Goal: Information Seeking & Learning: Learn about a topic

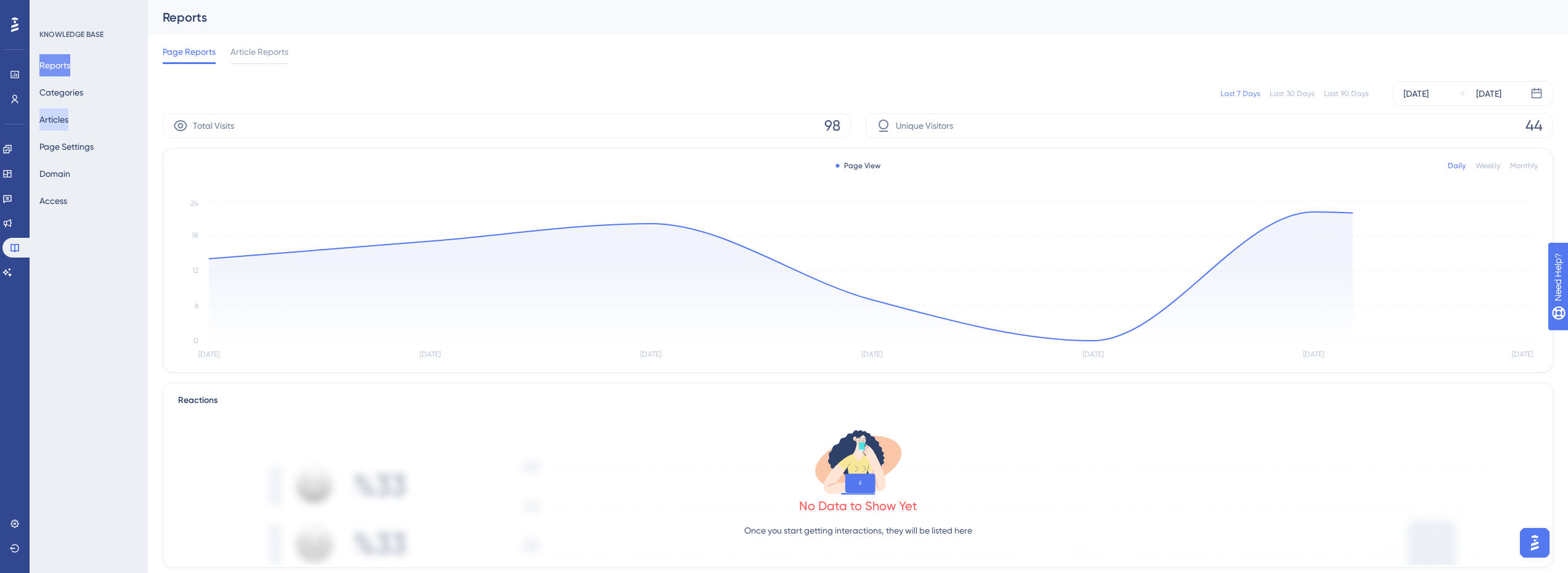
click at [68, 121] on button "Articles" at bounding box center [54, 119] width 29 height 22
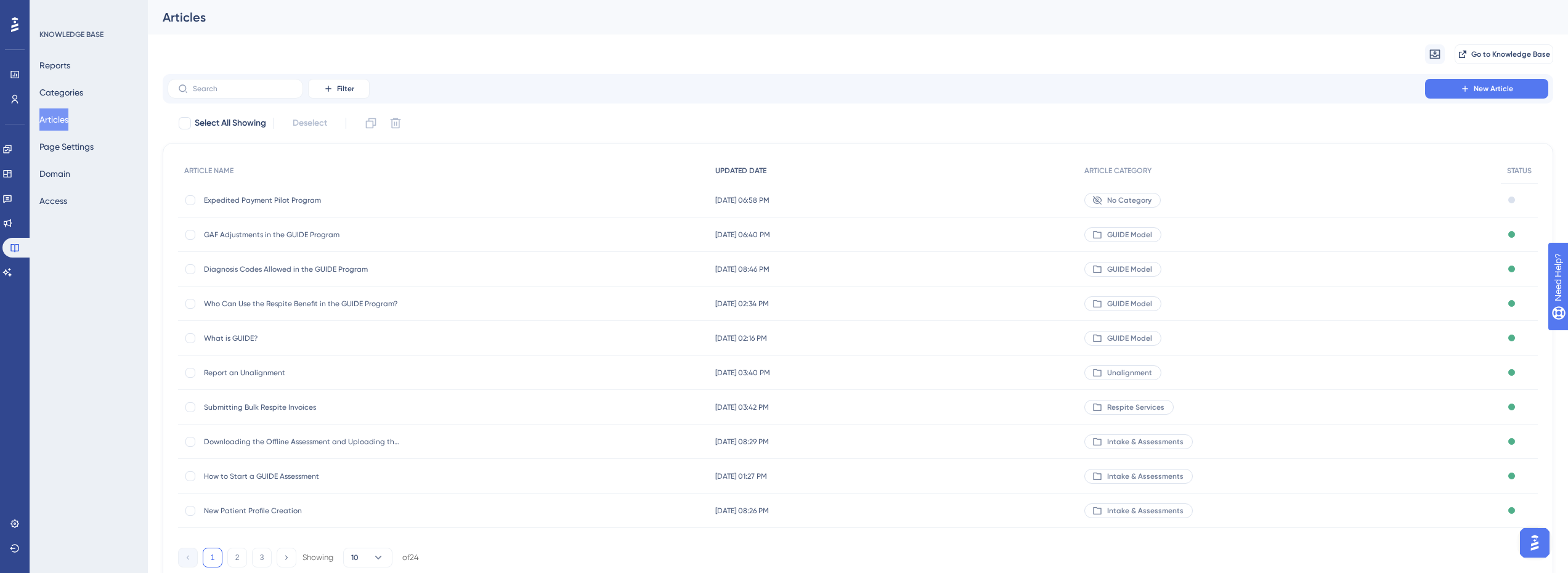
click at [737, 169] on span "UPDATED DATE" at bounding box center [740, 171] width 51 height 10
click at [751, 179] on div "UPDATED DATE" at bounding box center [893, 171] width 369 height 25
click at [747, 197] on span "Aug 22 2025, 06:58 PM" at bounding box center [742, 200] width 54 height 10
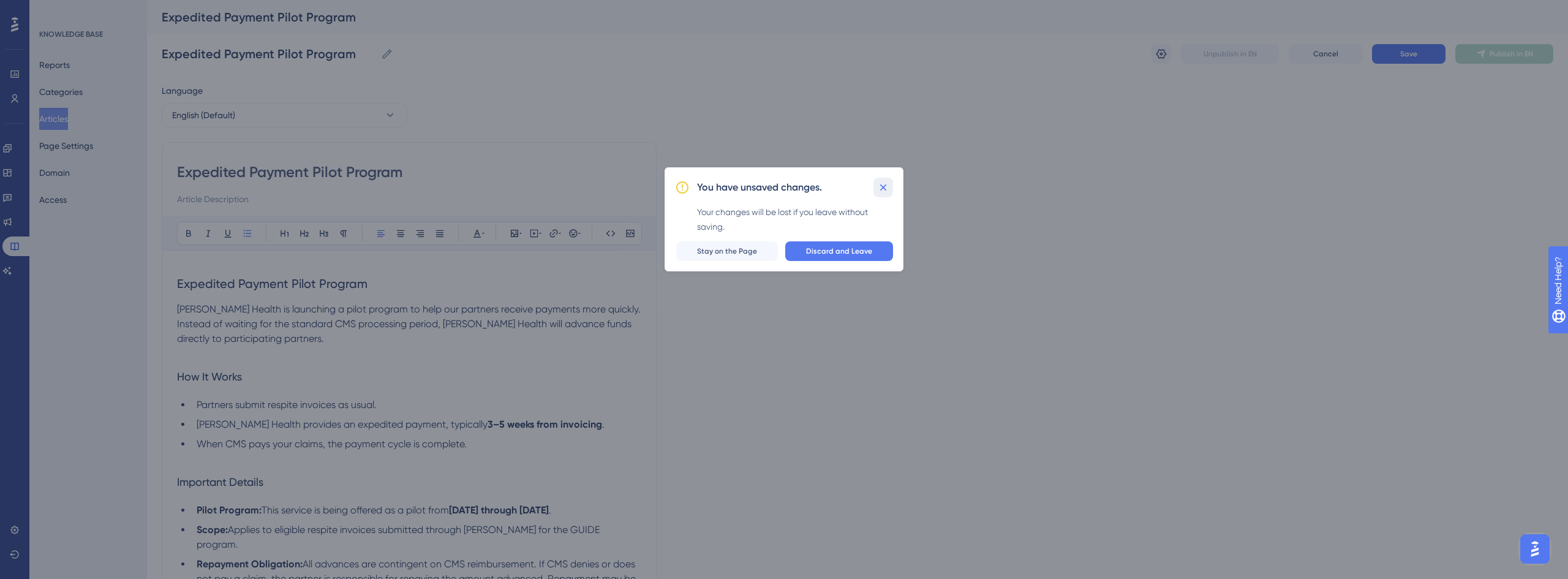
click at [880, 187] on icon at bounding box center [883, 188] width 13 height 13
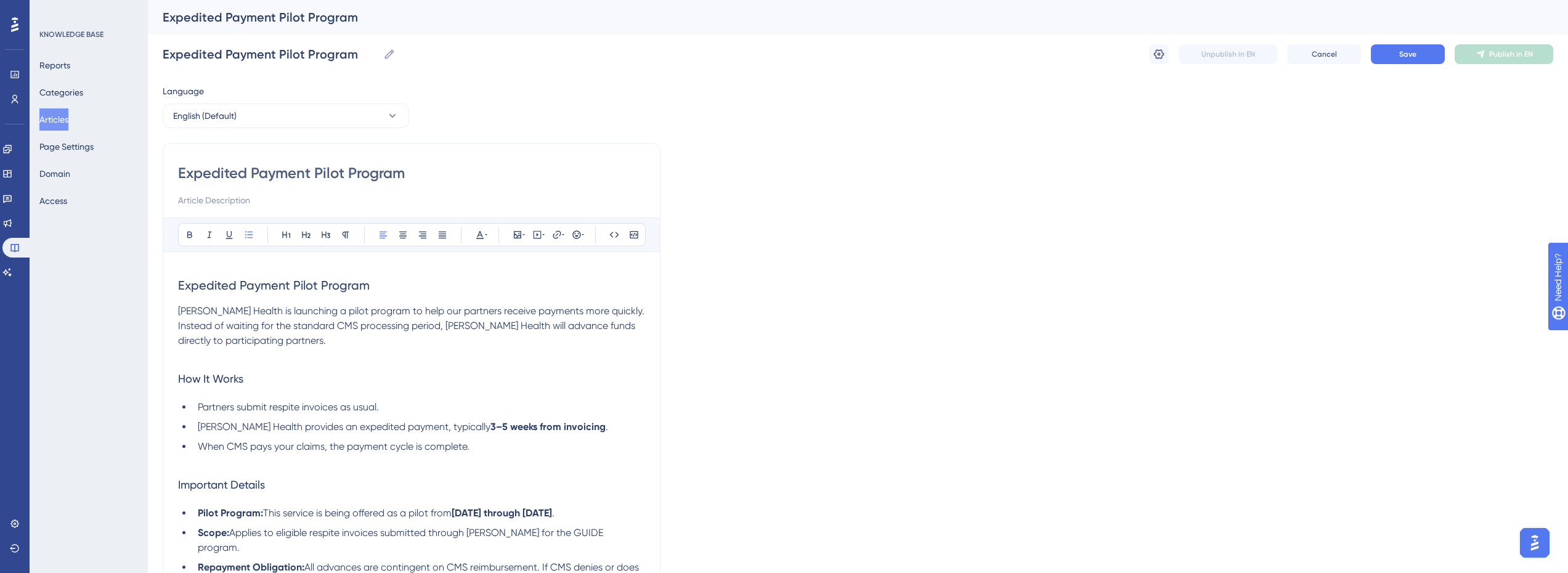
click at [66, 111] on button "Articles" at bounding box center [54, 119] width 29 height 22
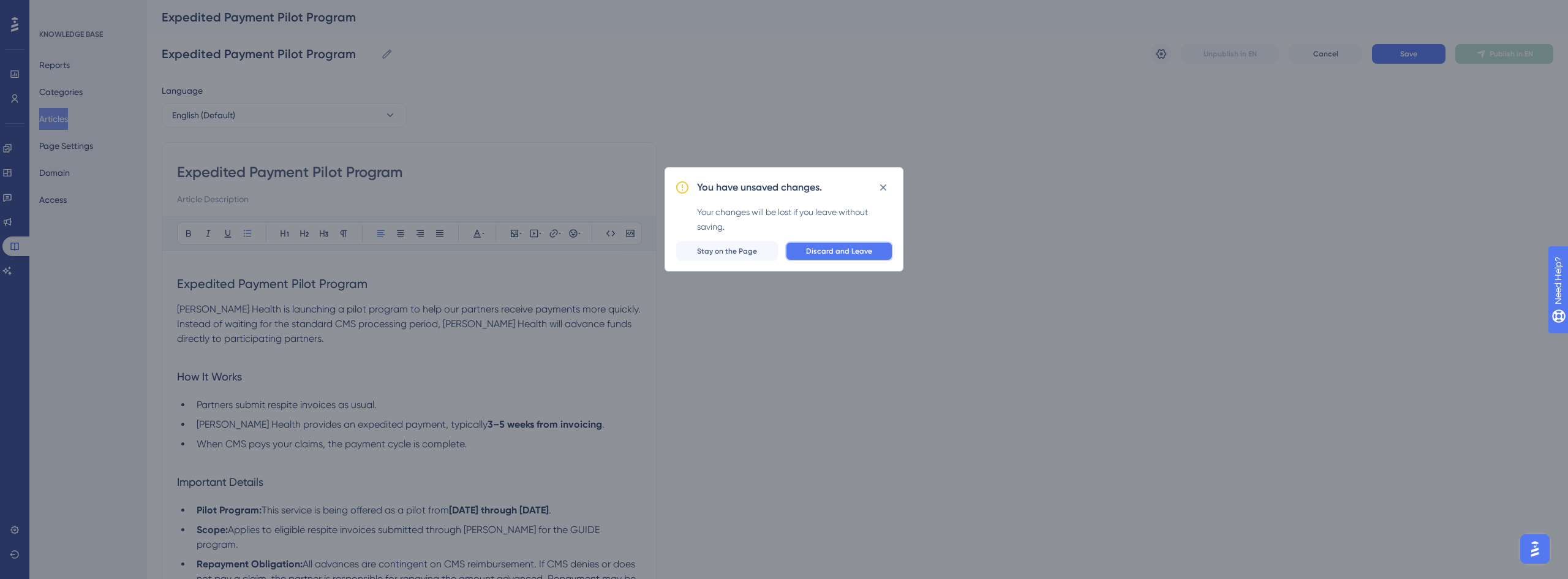
click at [826, 250] on span "Discard and Leave" at bounding box center [839, 251] width 66 height 10
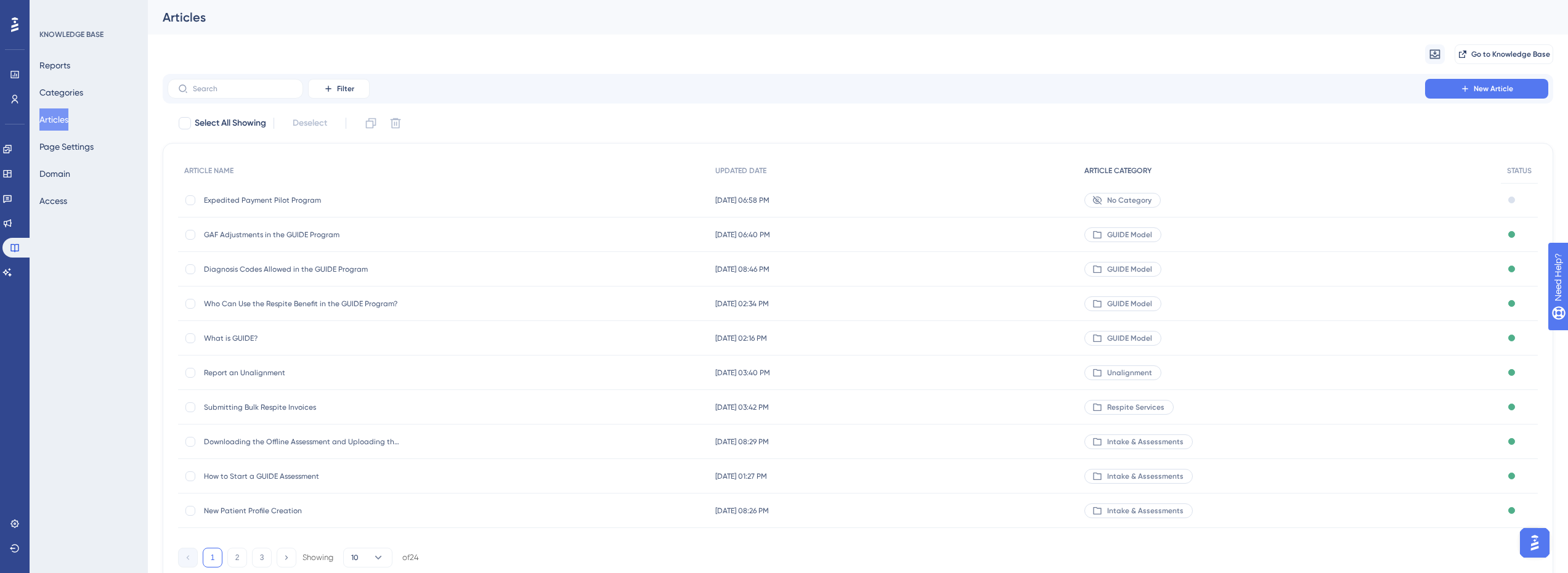
click at [1151, 173] on span "ARTICLE CATEGORY" at bounding box center [1118, 171] width 67 height 10
click at [210, 128] on span "Select All Showing" at bounding box center [230, 123] width 71 height 15
checkbox input "true"
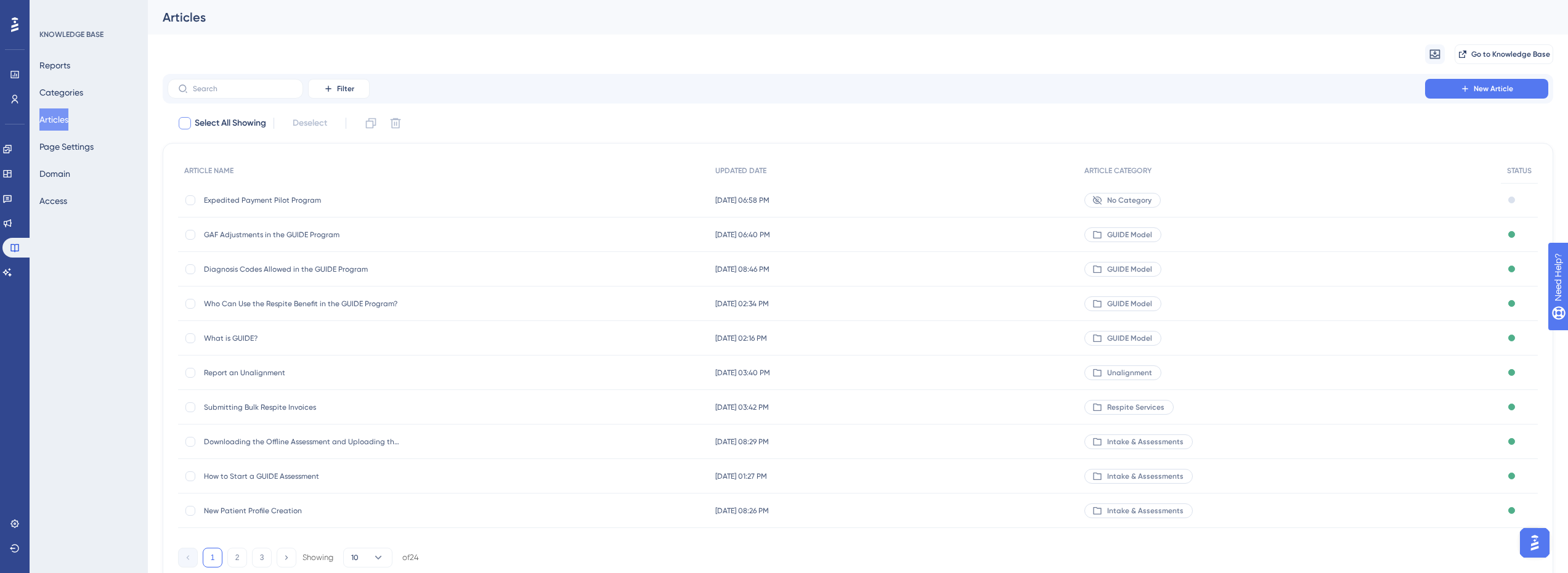
checkbox input "true"
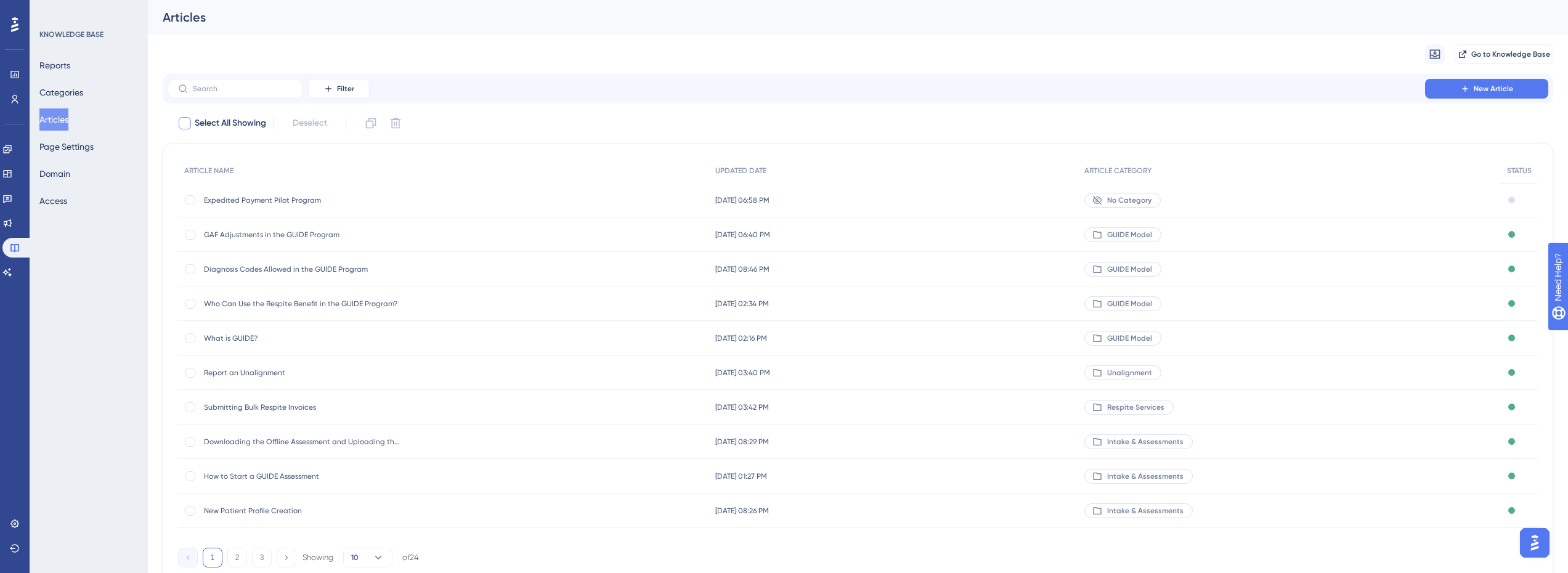
checkbox input "true"
click at [215, 123] on span "Select All Showing" at bounding box center [230, 123] width 71 height 15
checkbox input "false"
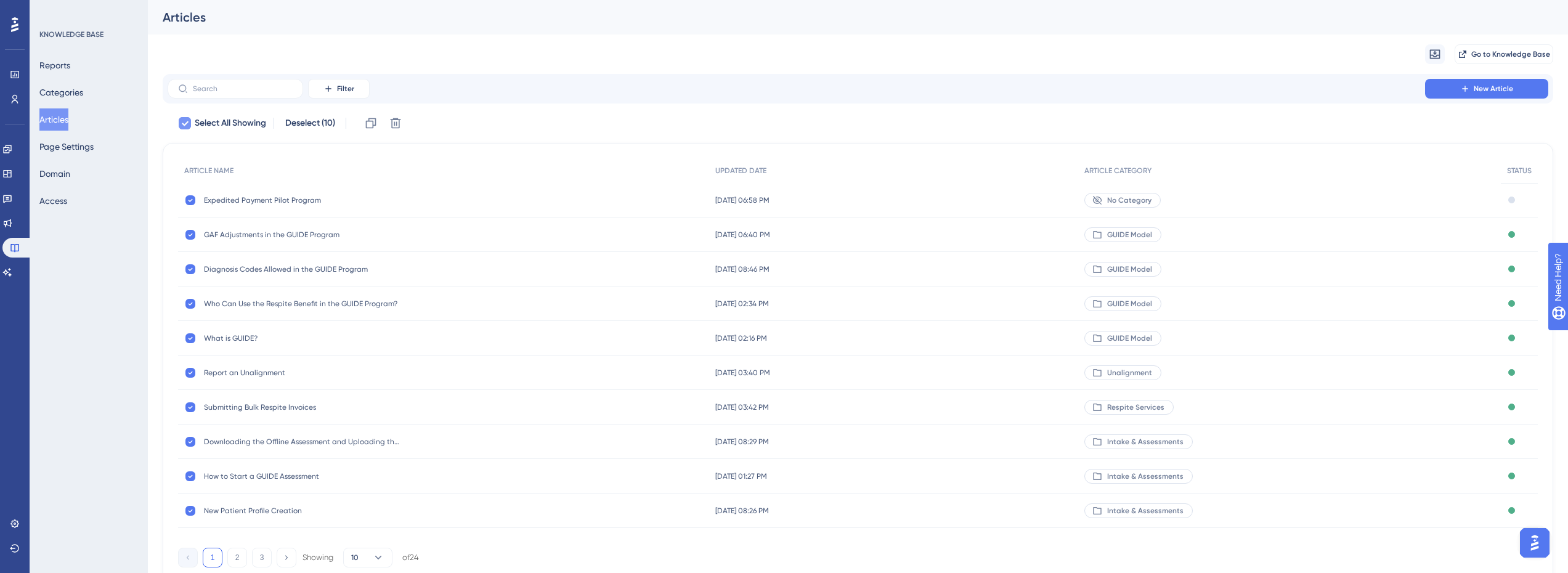
checkbox input "false"
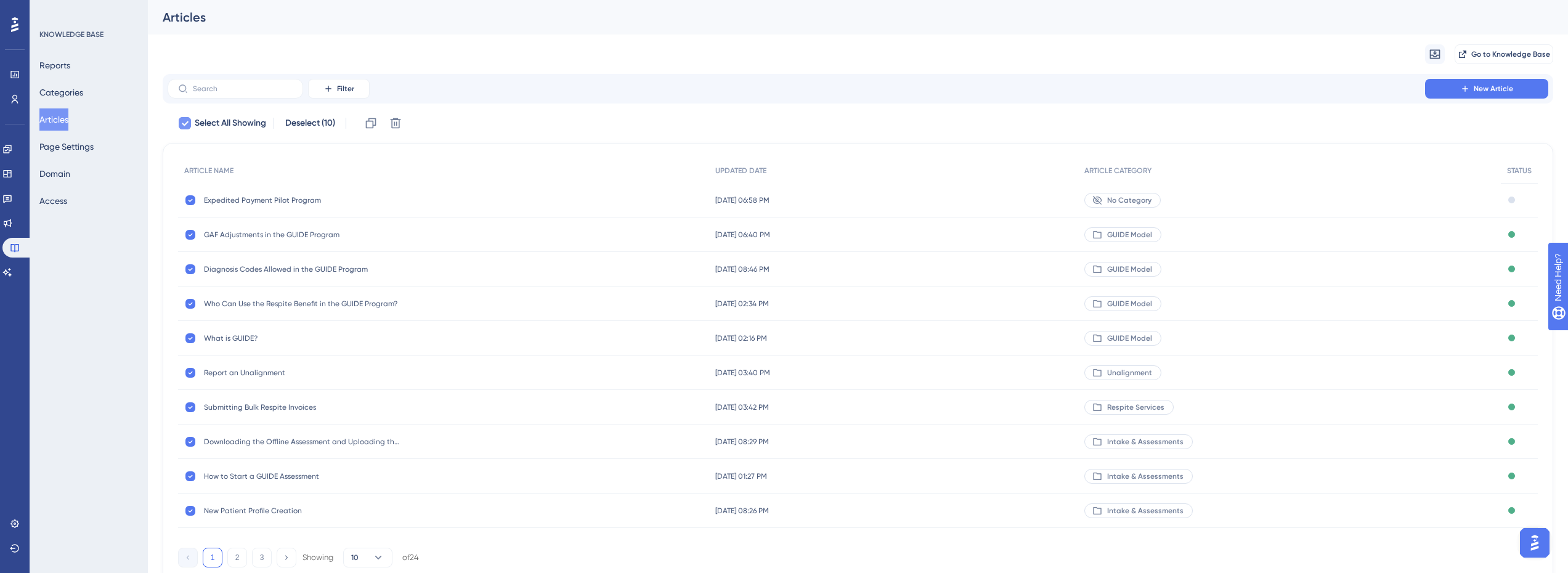
checkbox input "false"
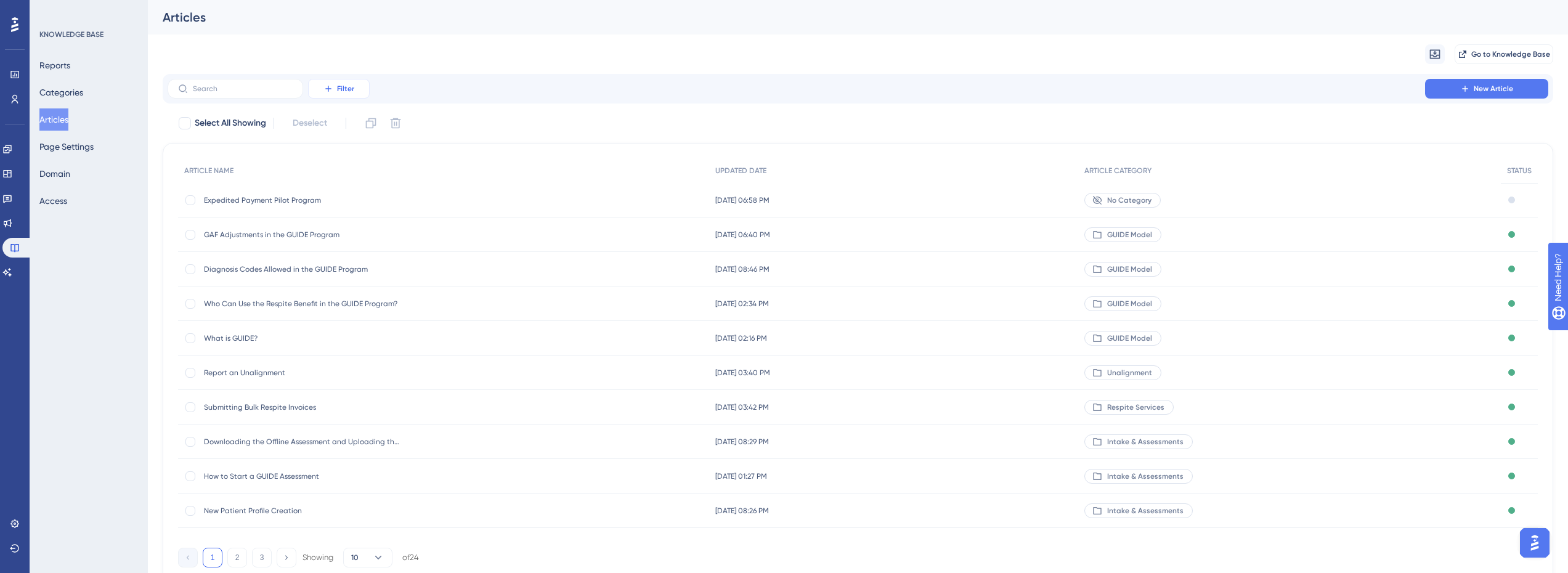
click at [337, 90] on span "Filter" at bounding box center [345, 89] width 17 height 10
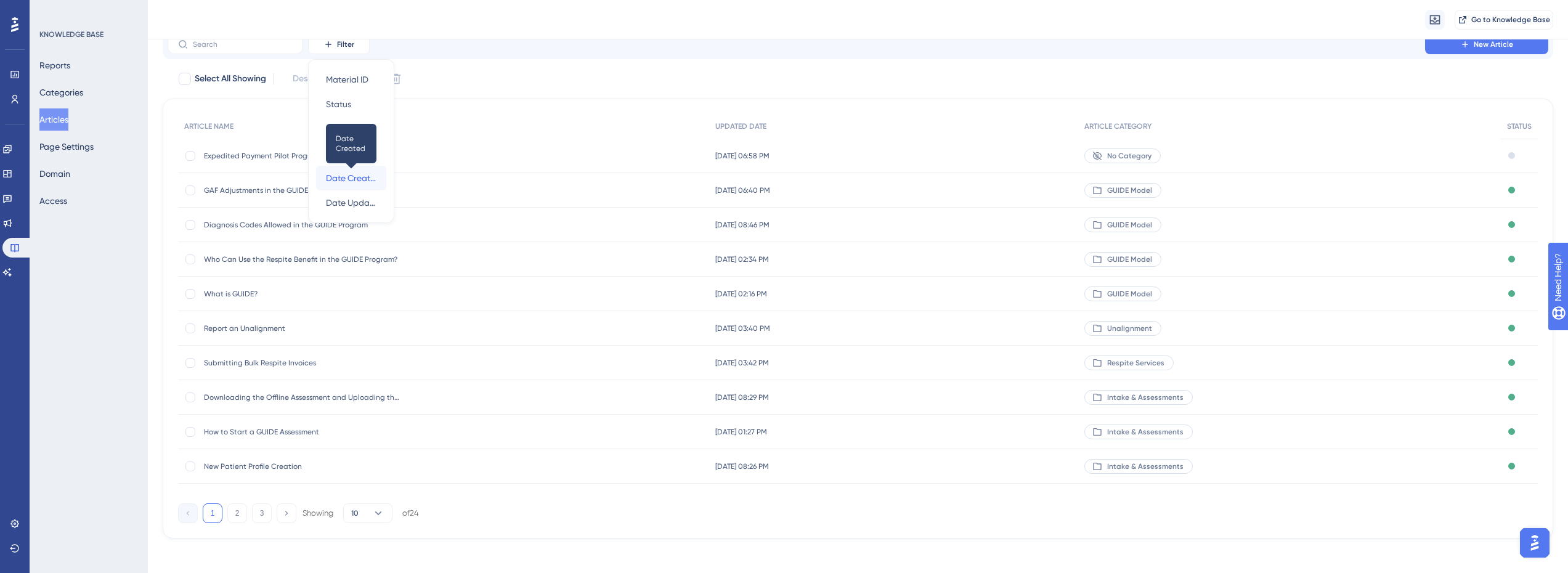
click at [359, 179] on span "Date Created" at bounding box center [351, 178] width 51 height 15
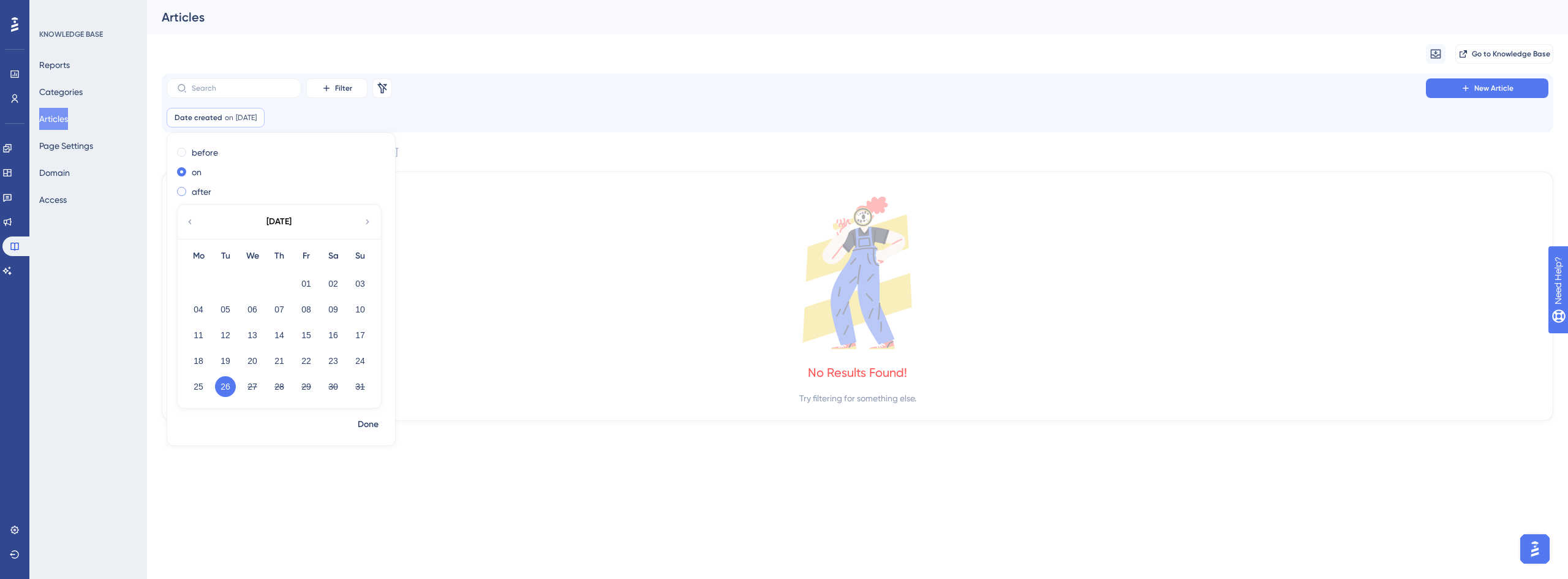
click at [180, 189] on span at bounding box center [182, 191] width 9 height 9
click at [190, 189] on input "radio" at bounding box center [190, 189] width 0 height 0
click at [305, 361] on button "22" at bounding box center [306, 361] width 21 height 21
click at [356, 421] on button "Done" at bounding box center [368, 424] width 35 height 22
click at [222, 121] on div "Date created after 22 Aug, 2025 22 Aug, 2025 Remove" at bounding box center [220, 118] width 107 height 19
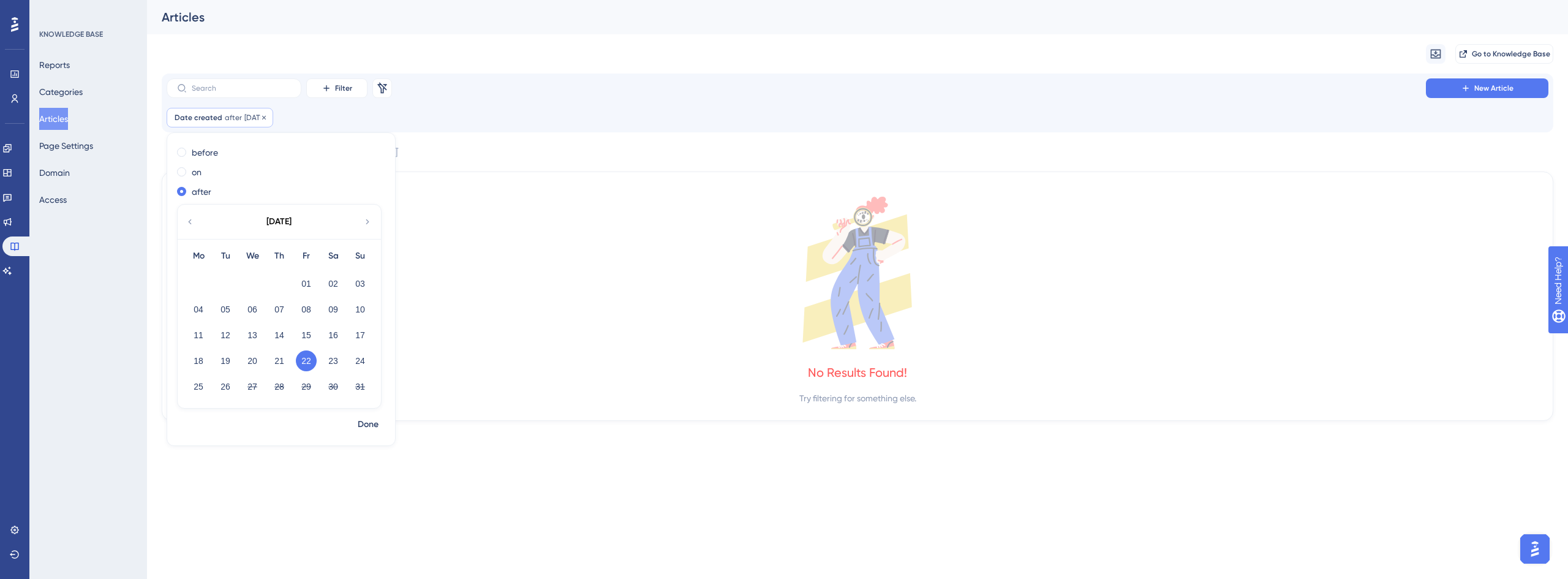
click at [238, 119] on span "after" at bounding box center [233, 118] width 17 height 10
click at [334, 94] on button "Filter" at bounding box center [337, 88] width 62 height 19
click at [335, 92] on span "Filter" at bounding box center [343, 89] width 17 height 10
click at [273, 111] on div "Date created after 22 Aug, 2025 22 Aug, 2025 Remove" at bounding box center [220, 118] width 107 height 19
click at [447, 104] on div "Filter Remove Filters New Article Date created after 22 Aug, 2025 22 Aug, 2025 …" at bounding box center [858, 103] width 1382 height 49
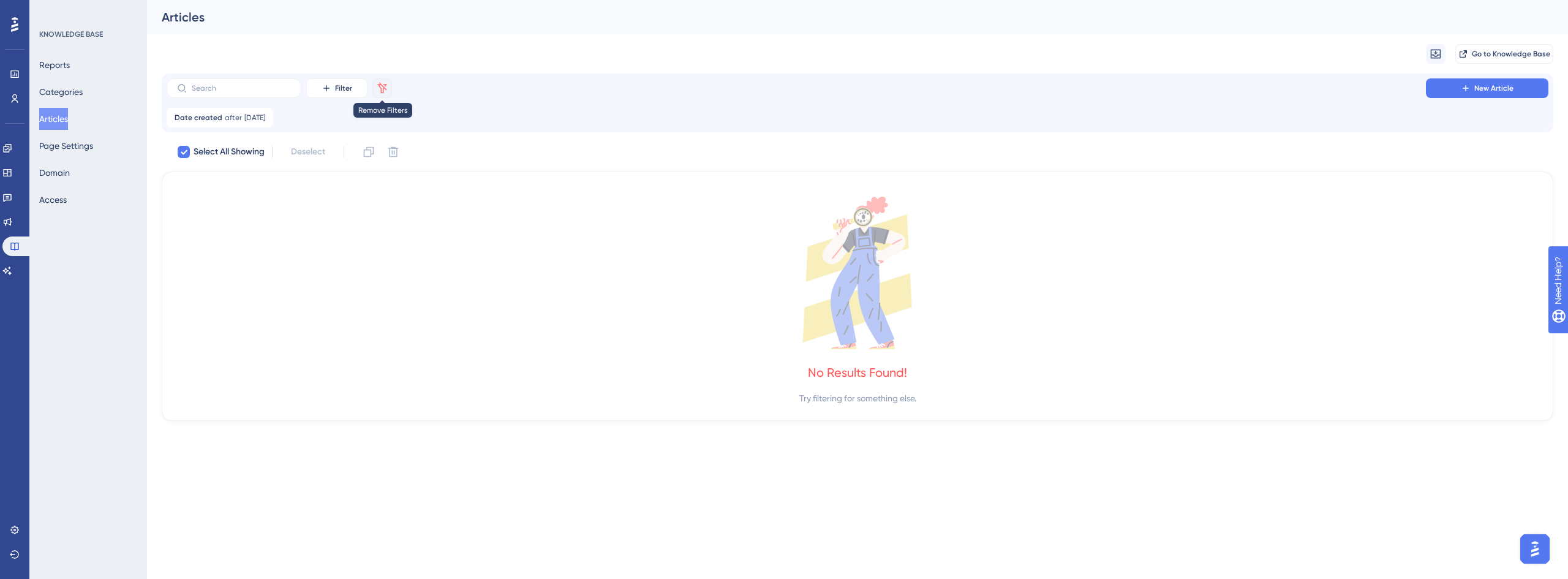
click at [381, 87] on icon at bounding box center [383, 89] width 13 height 13
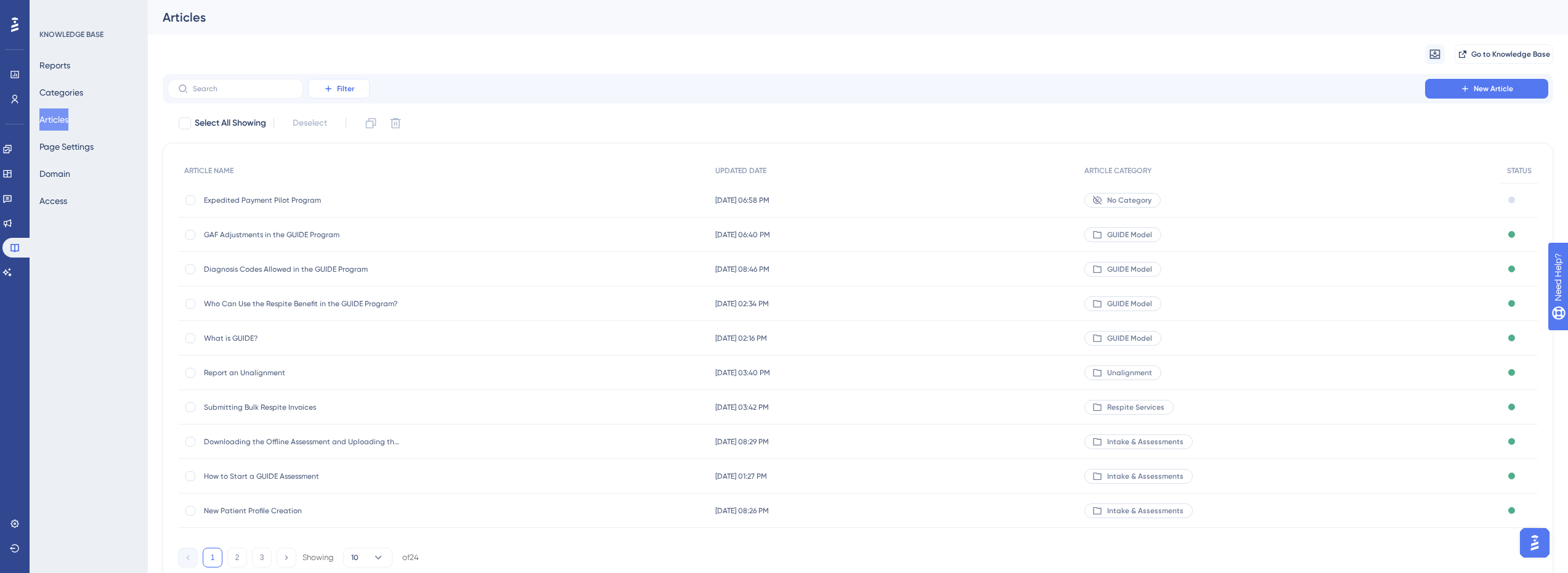
click at [341, 89] on span "Filter" at bounding box center [345, 89] width 17 height 10
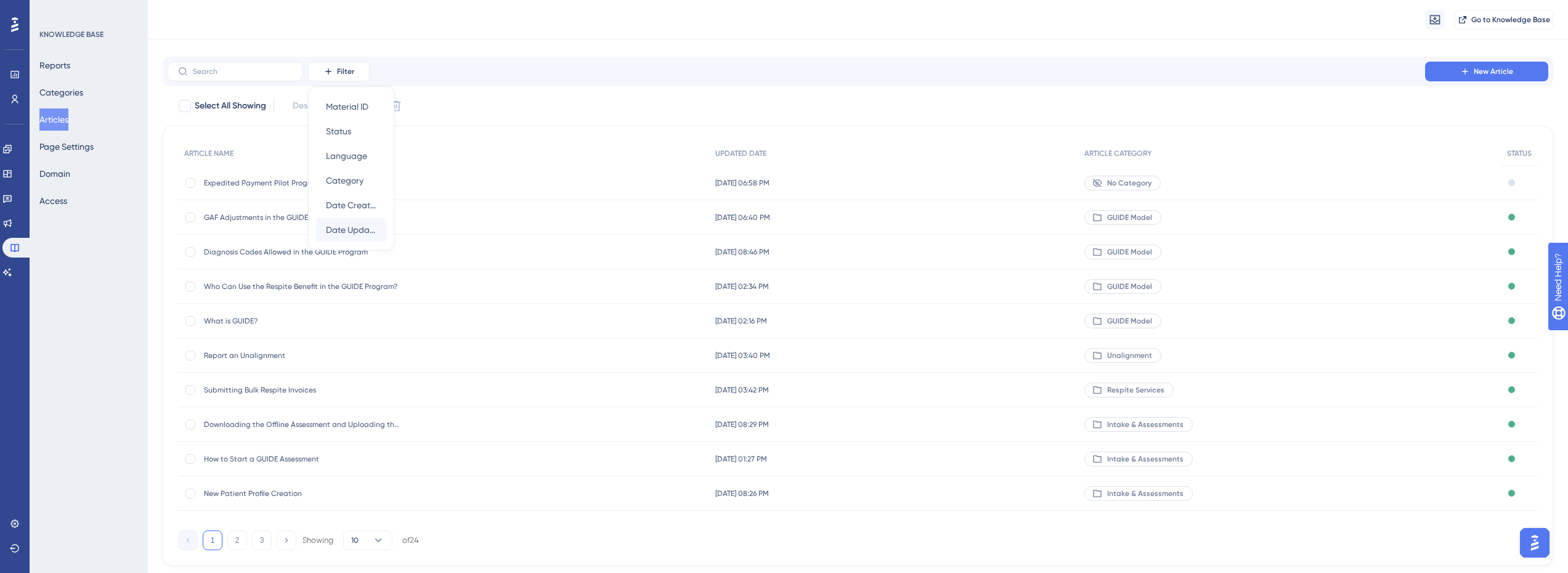
scroll to position [49, 0]
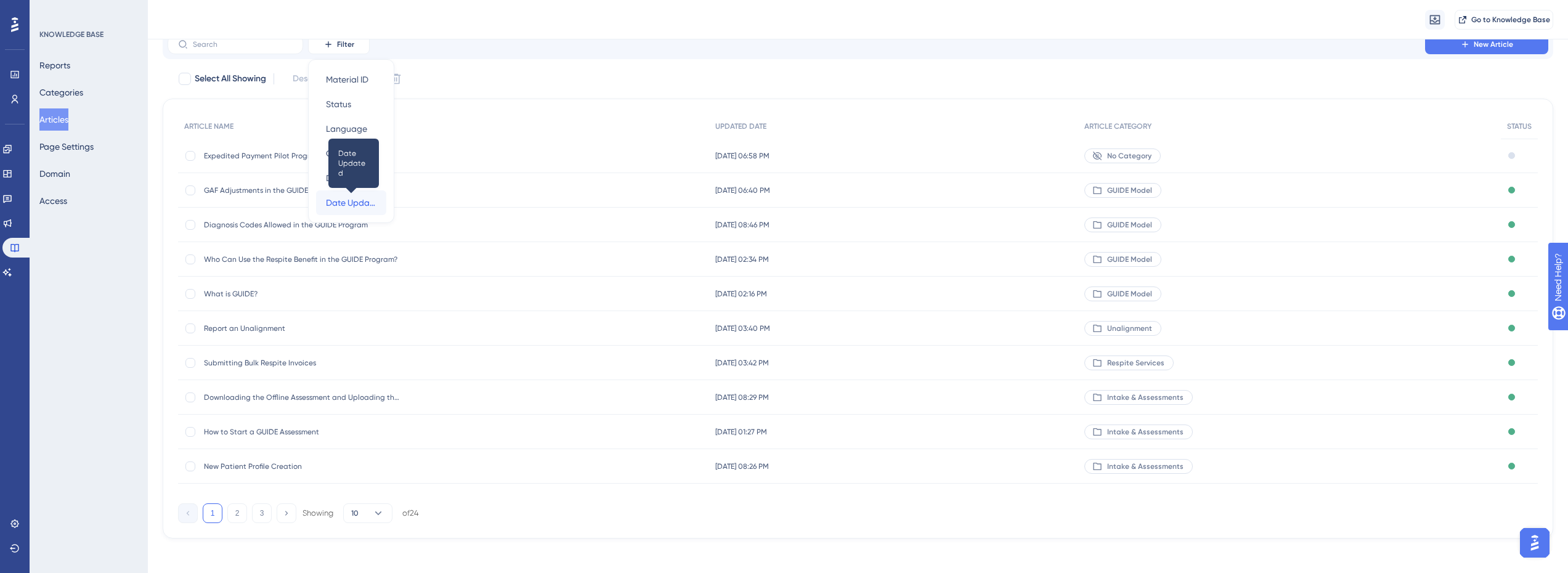
click at [342, 208] on span "Date Updated" at bounding box center [351, 202] width 51 height 15
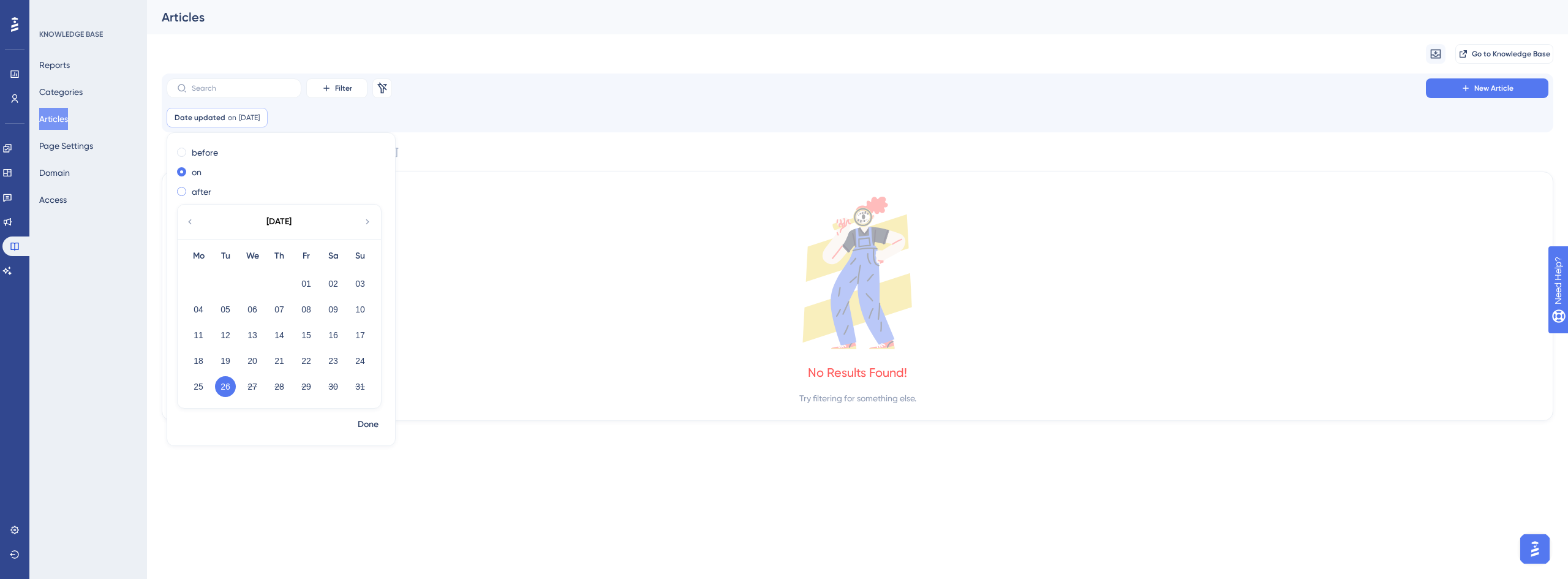
click at [202, 188] on label "after" at bounding box center [201, 192] width 19 height 14
click at [331, 358] on button "23" at bounding box center [333, 361] width 21 height 21
checkbox input "false"
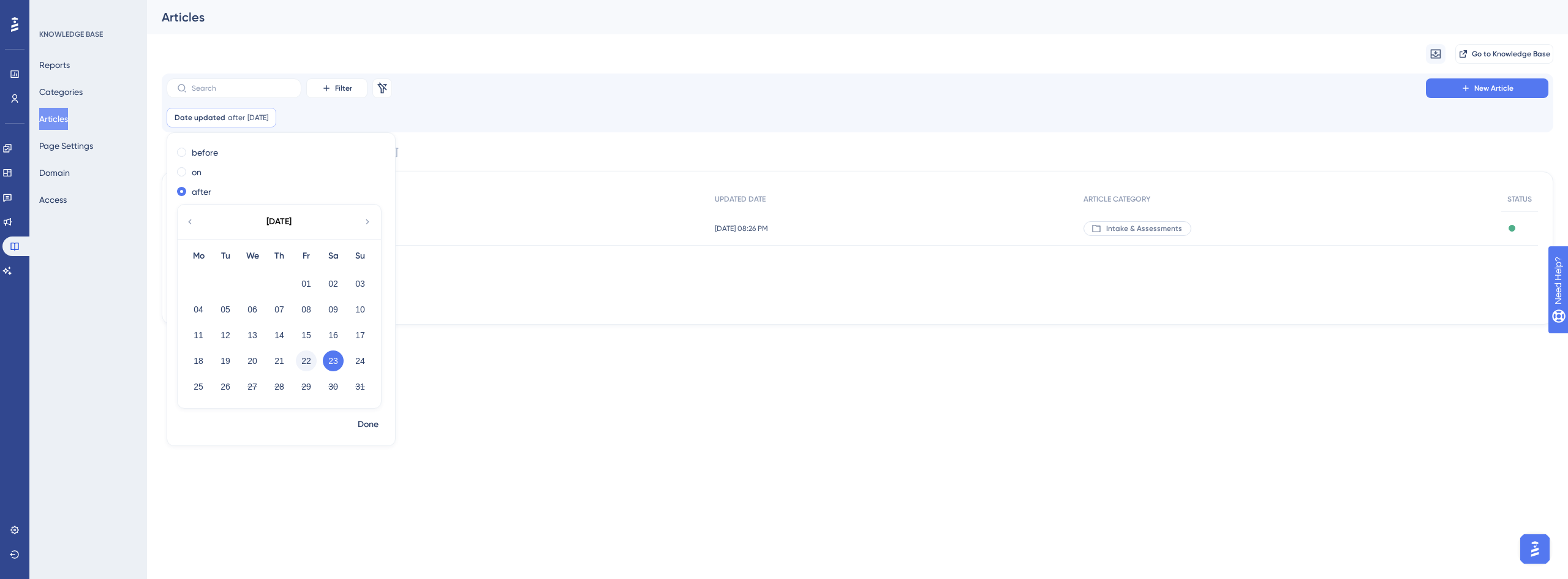
click at [308, 358] on button "22" at bounding box center [306, 361] width 21 height 21
click at [373, 421] on span "Done" at bounding box center [368, 424] width 21 height 14
click at [264, 225] on span "New Patient Profile Creation" at bounding box center [301, 229] width 196 height 10
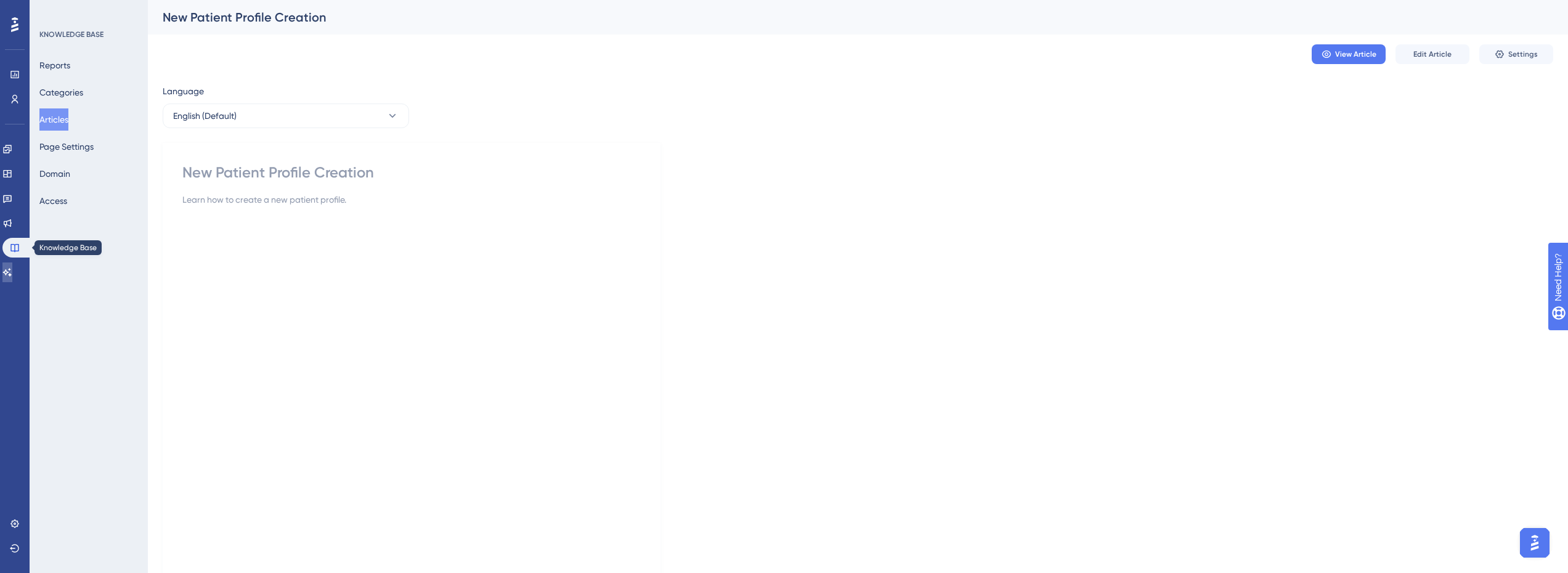
click at [13, 263] on link at bounding box center [8, 272] width 10 height 20
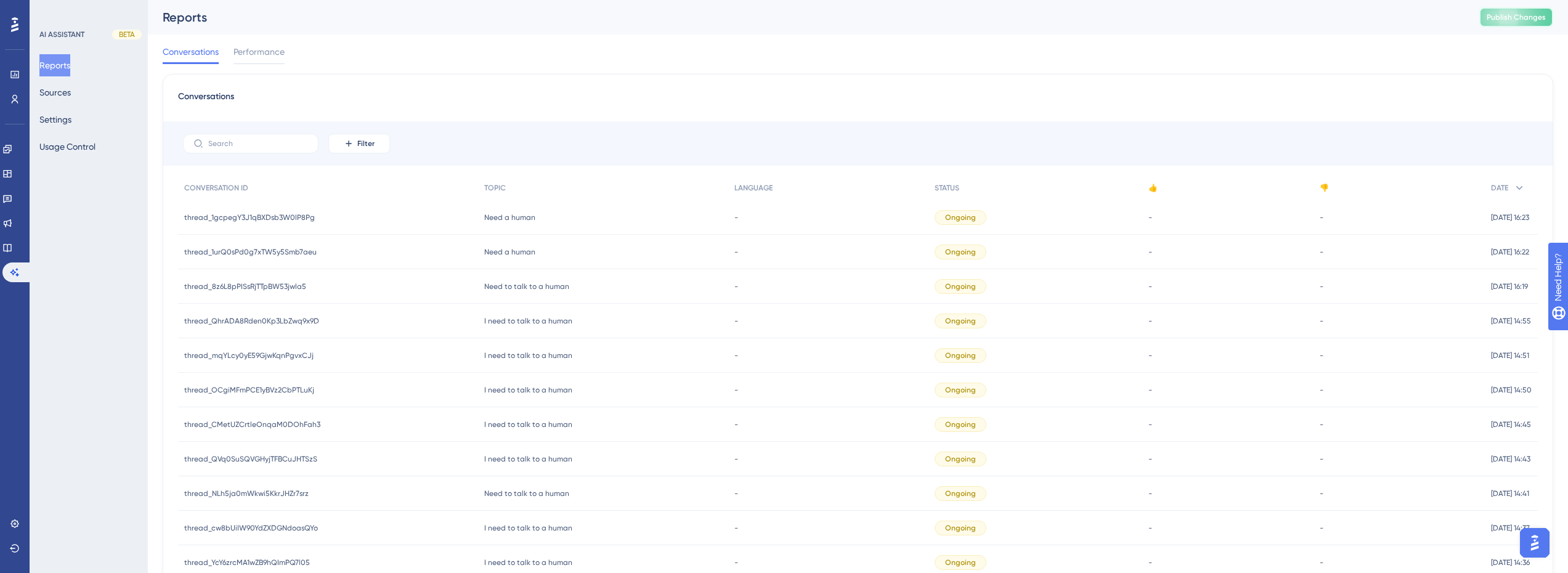
click at [1526, 14] on span "Publish Changes" at bounding box center [1516, 18] width 59 height 10
